Goal: Information Seeking & Learning: Stay updated

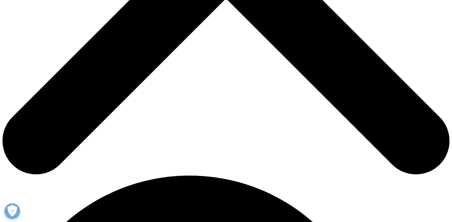
scroll to position [292, 0]
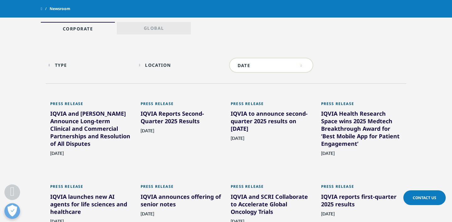
click at [102, 118] on div "IQVIA and [PERSON_NAME] Announce Long-term Clinical and Commercial Partnerships…" at bounding box center [90, 130] width 81 height 40
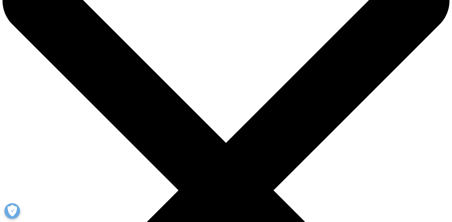
scroll to position [25, 0]
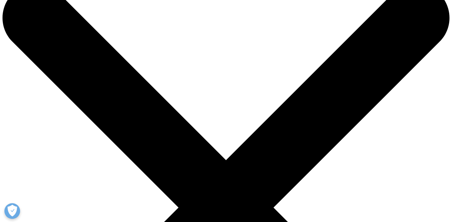
drag, startPoint x: 332, startPoint y: 102, endPoint x: 30, endPoint y: 63, distance: 304.7
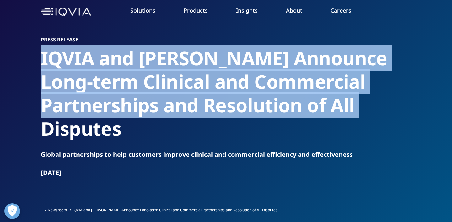
click at [30, 63] on section "Press Release IQVIA and Veeva Announce Long-term Clinical and Commercial Partne…" at bounding box center [226, 103] width 452 height 256
copy h2 "IQVIA and [PERSON_NAME] Announce Long-term Clinical and Commercial Partnerships…"
